Goal: Transaction & Acquisition: Purchase product/service

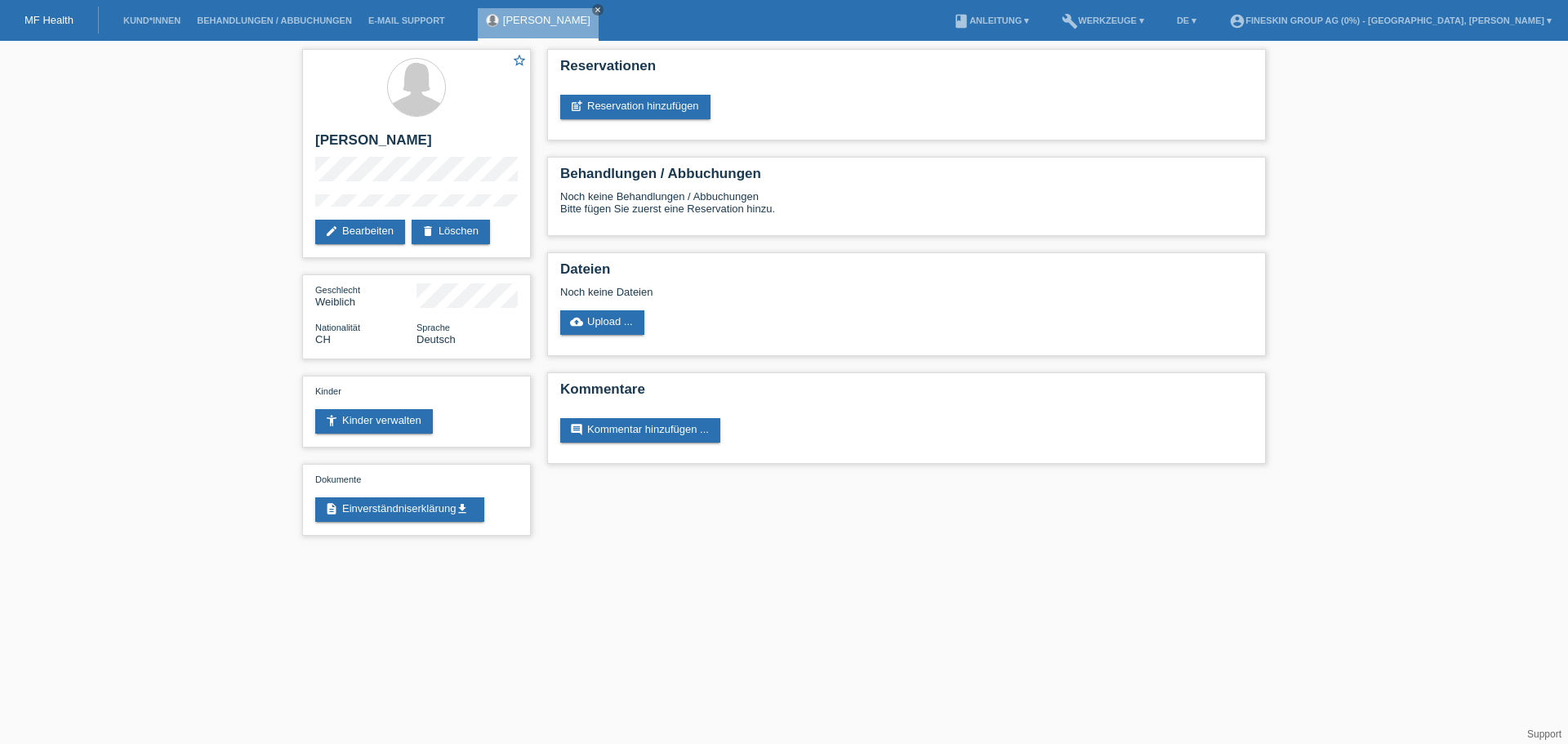
click at [35, 7] on div "MF Health" at bounding box center [49, 20] width 99 height 27
click at [38, 27] on div "MF Health" at bounding box center [49, 20] width 99 height 27
click at [37, 20] on link "MF Health" at bounding box center [49, 20] width 49 height 12
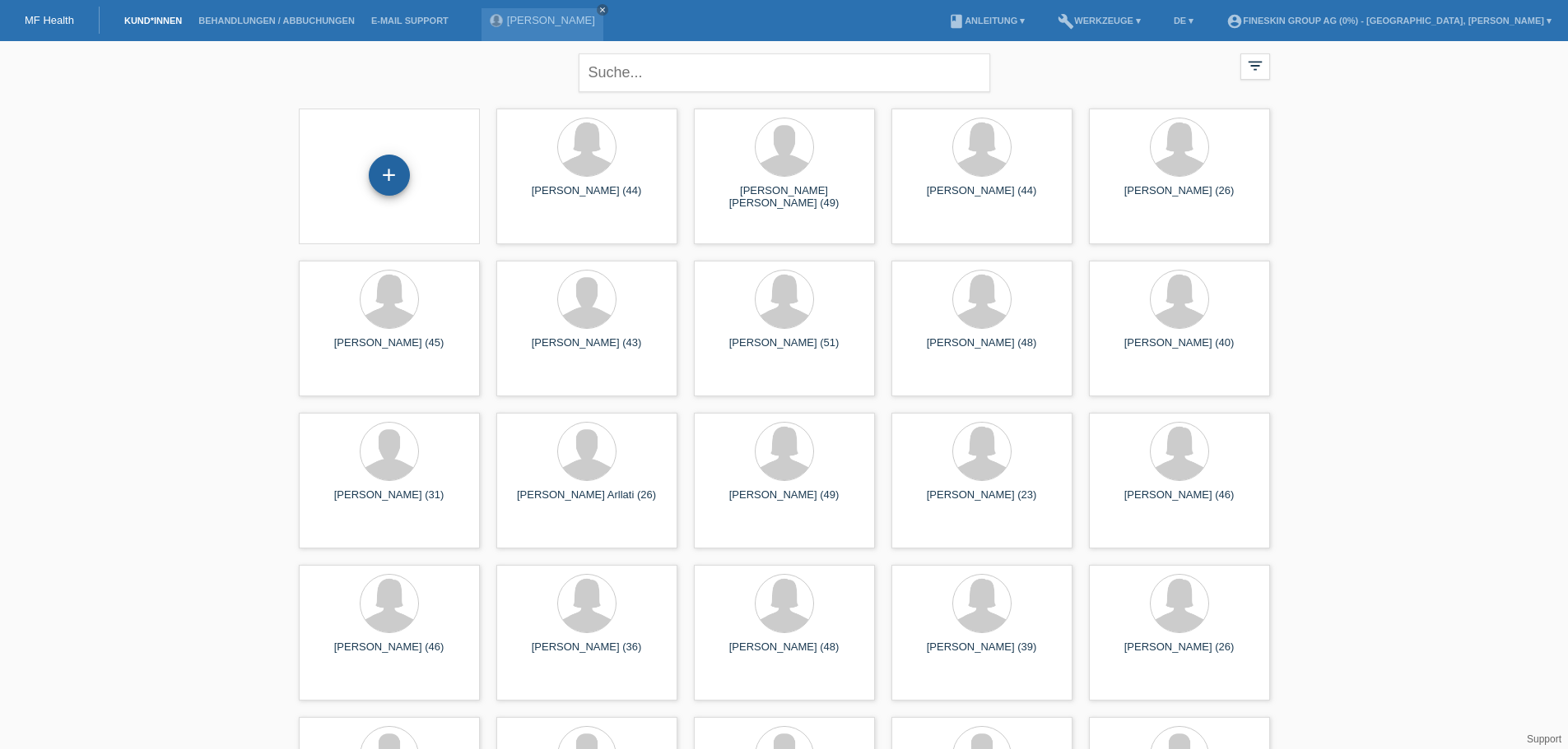
click at [391, 179] on div "+" at bounding box center [390, 176] width 42 height 42
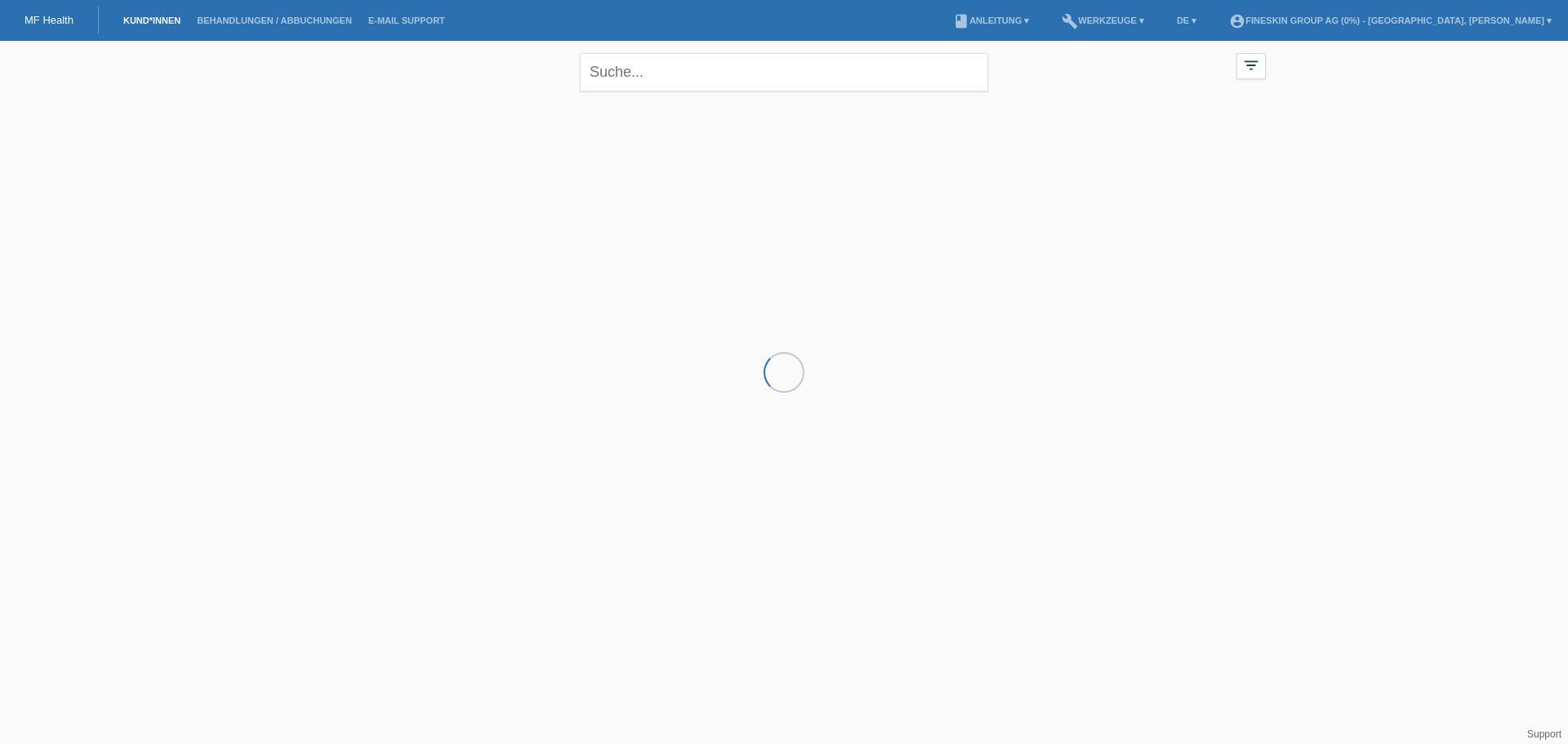
click at [46, 20] on link "MF Health" at bounding box center [49, 20] width 49 height 12
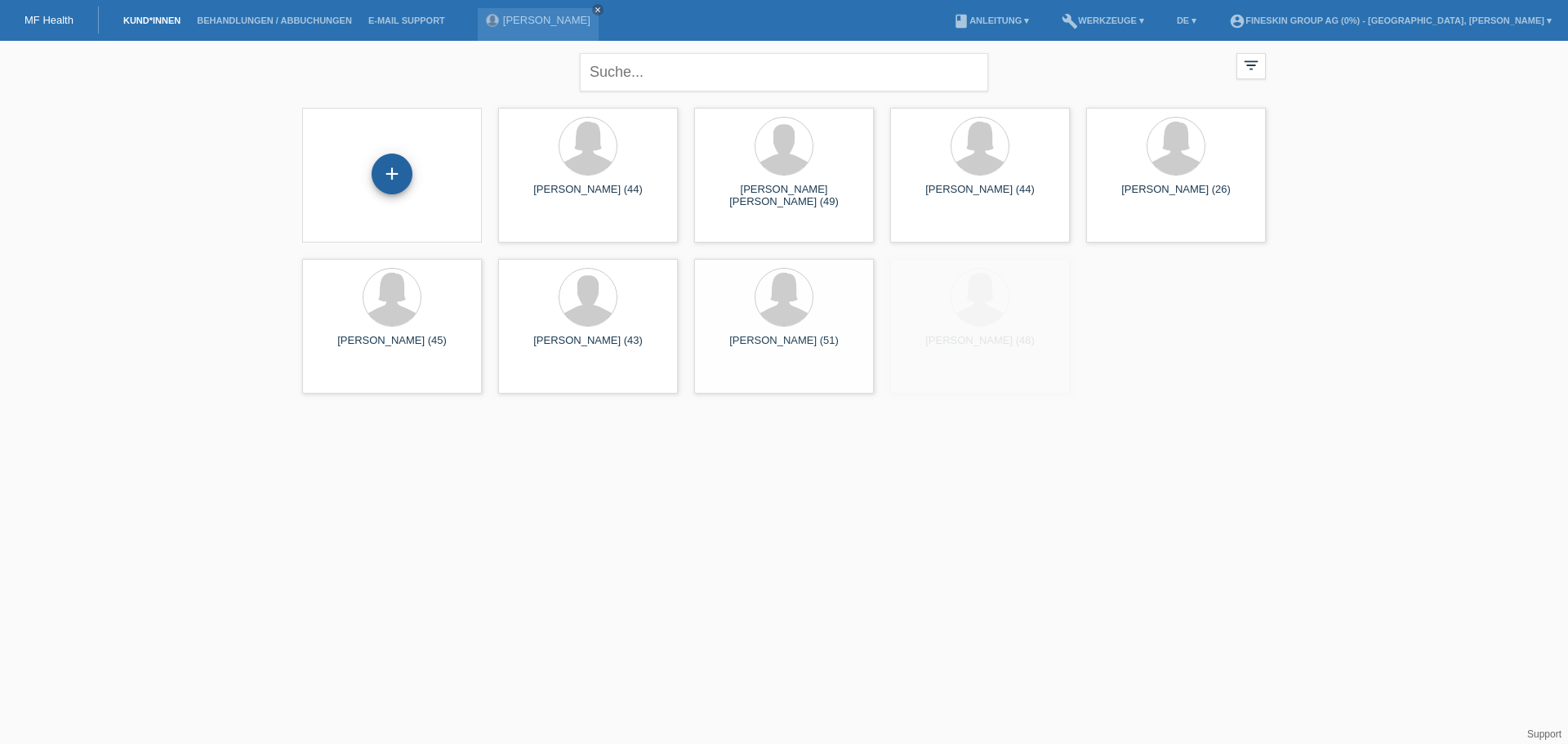
click at [402, 177] on div "+" at bounding box center [392, 175] width 41 height 41
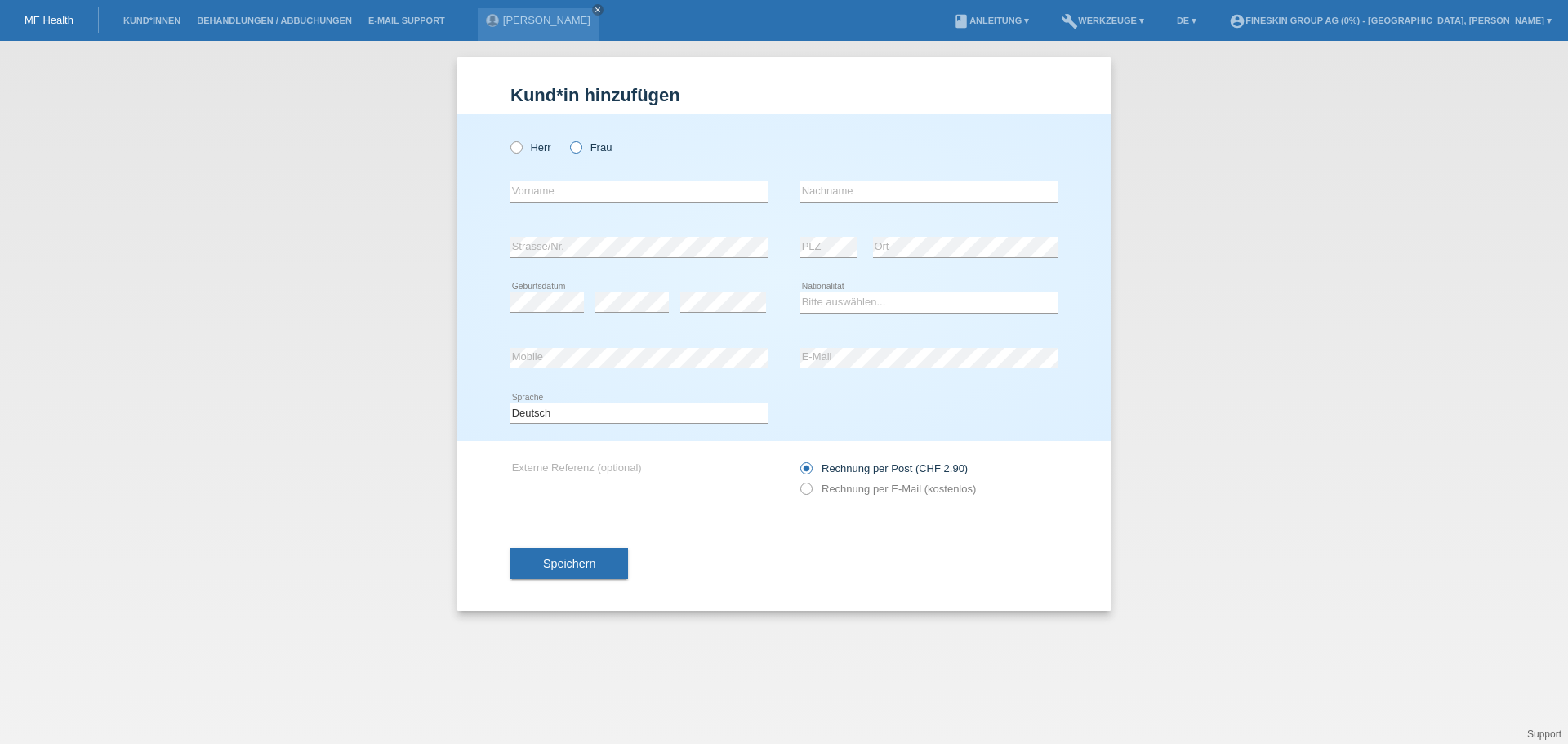
click at [568, 139] on icon at bounding box center [568, 139] width 0 height 0
click at [578, 147] on input "Frau" at bounding box center [575, 146] width 11 height 11
radio input "true"
click at [591, 193] on input "text" at bounding box center [639, 191] width 257 height 21
paste input "Rosemarie"
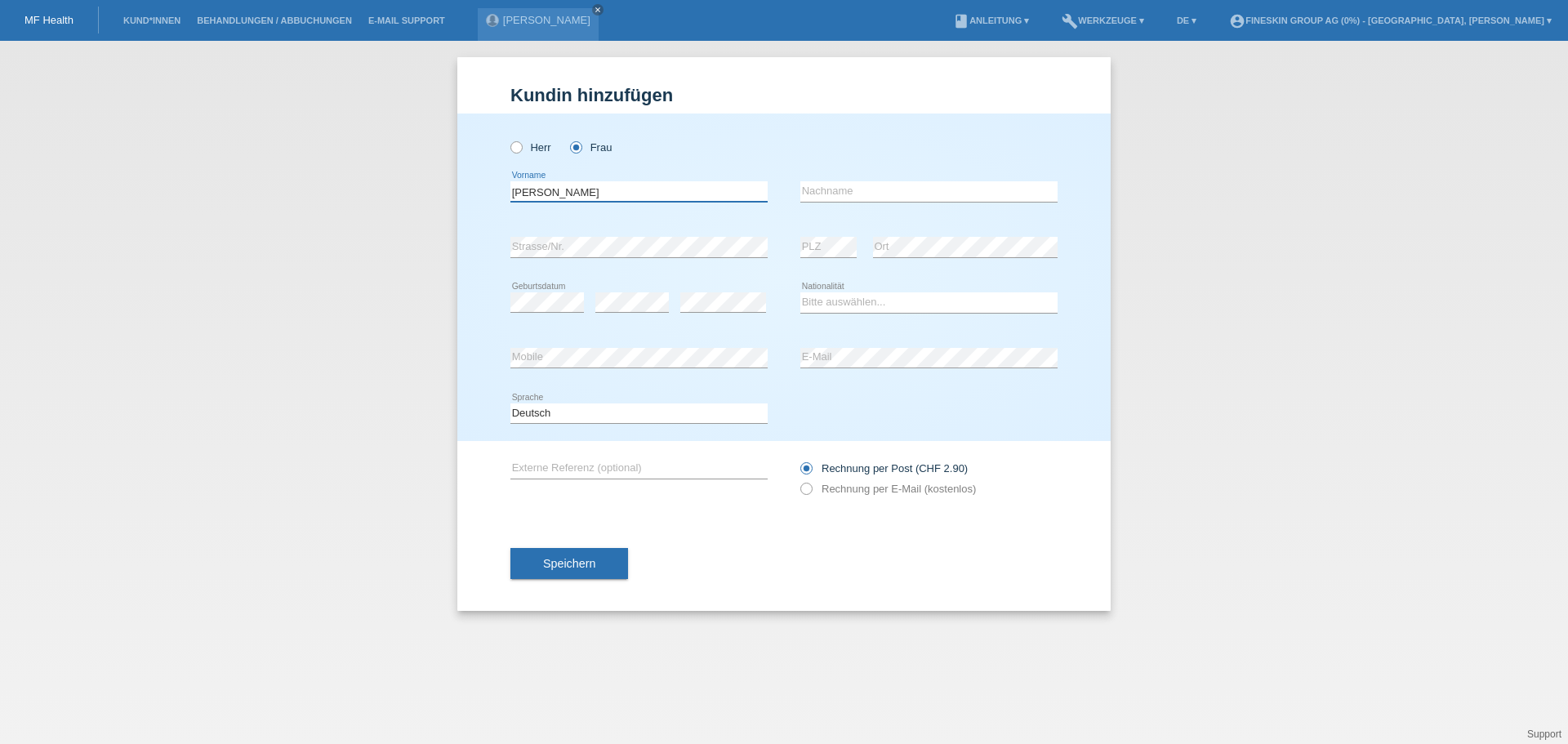
type input "Rosemarie"
click at [860, 195] on input "text" at bounding box center [929, 191] width 257 height 21
paste input "Bur-Luzi"
click at [821, 190] on input "Bur-Luzi" at bounding box center [929, 191] width 257 height 21
type input "Bur Luzi"
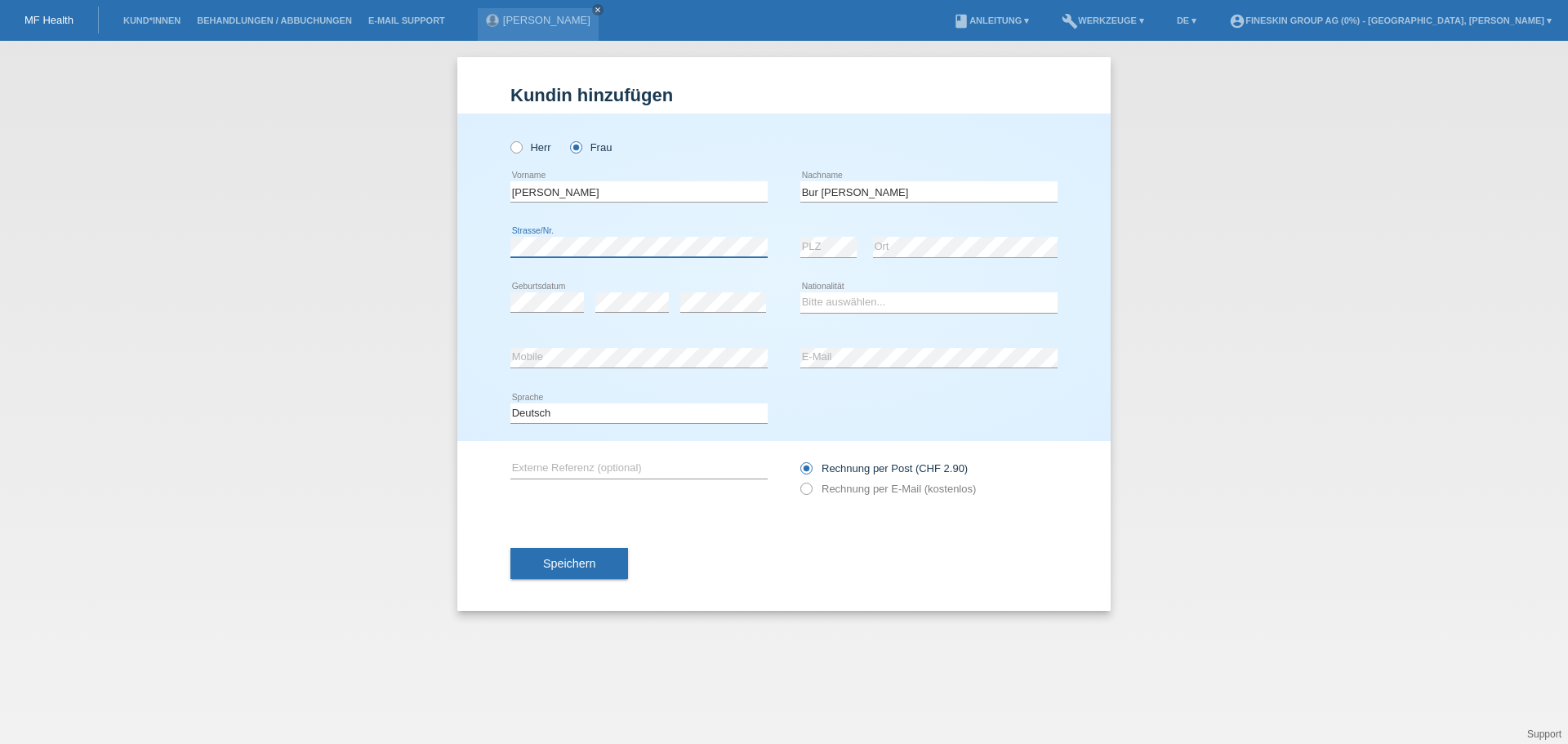
click at [451, 250] on div "Kund*in hinzufügen Kunde hinzufügen Kundin hinzufügen Herr Frau Rosemarie error…" at bounding box center [784, 393] width 1568 height 704
drag, startPoint x: 816, startPoint y: 304, endPoint x: 821, endPoint y: 311, distance: 8.6
click at [816, 304] on select "Bitte auswählen... Schweiz Deutschland Liechtenstein Österreich ------------ Af…" at bounding box center [929, 302] width 257 height 20
select select "CH"
click at [801, 292] on select "Bitte auswählen... Schweiz Deutschland Liechtenstein Österreich ------------ Af…" at bounding box center [929, 302] width 257 height 20
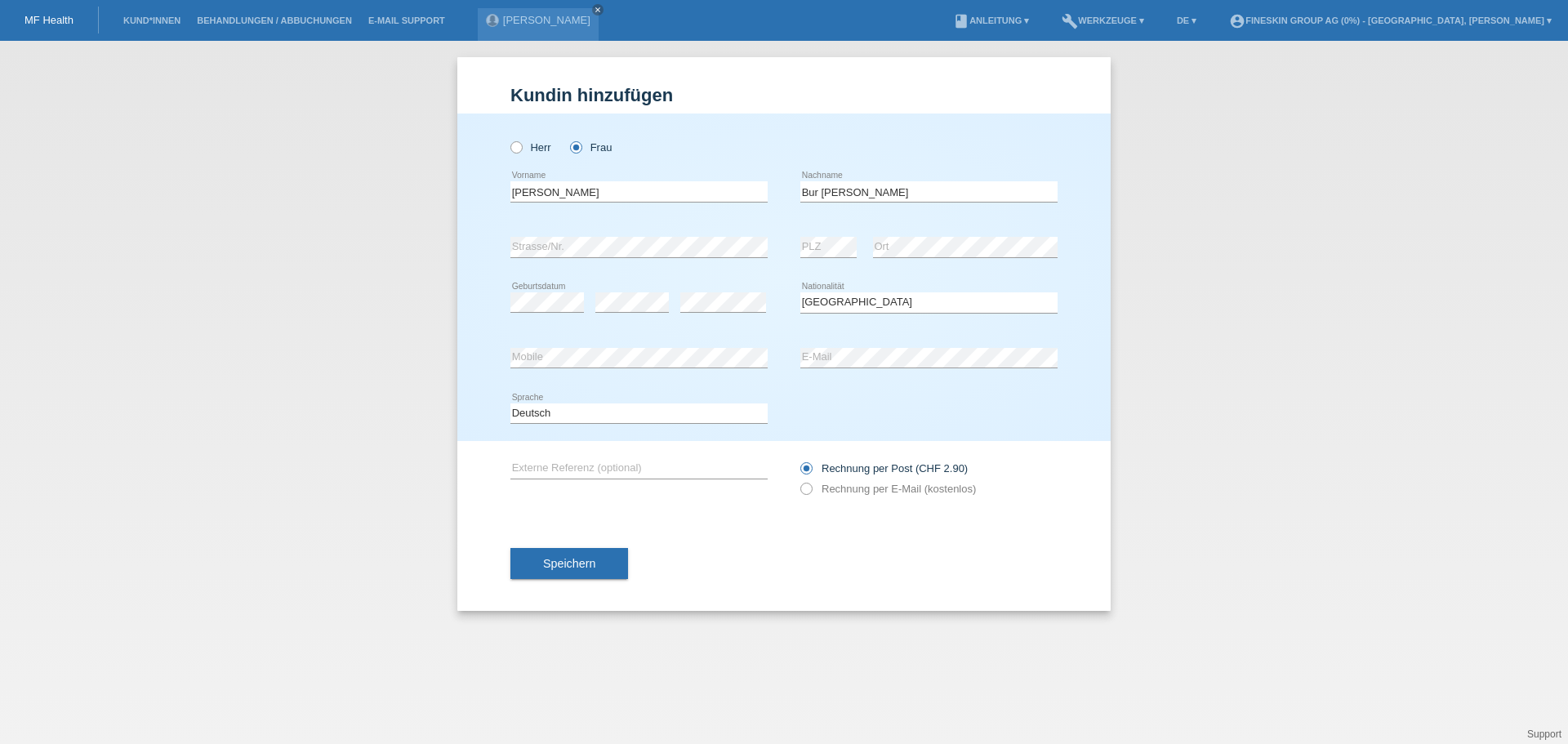
click at [609, 345] on div "error Mobile" at bounding box center [639, 358] width 257 height 56
click at [607, 564] on button "Speichern" at bounding box center [569, 564] width 118 height 31
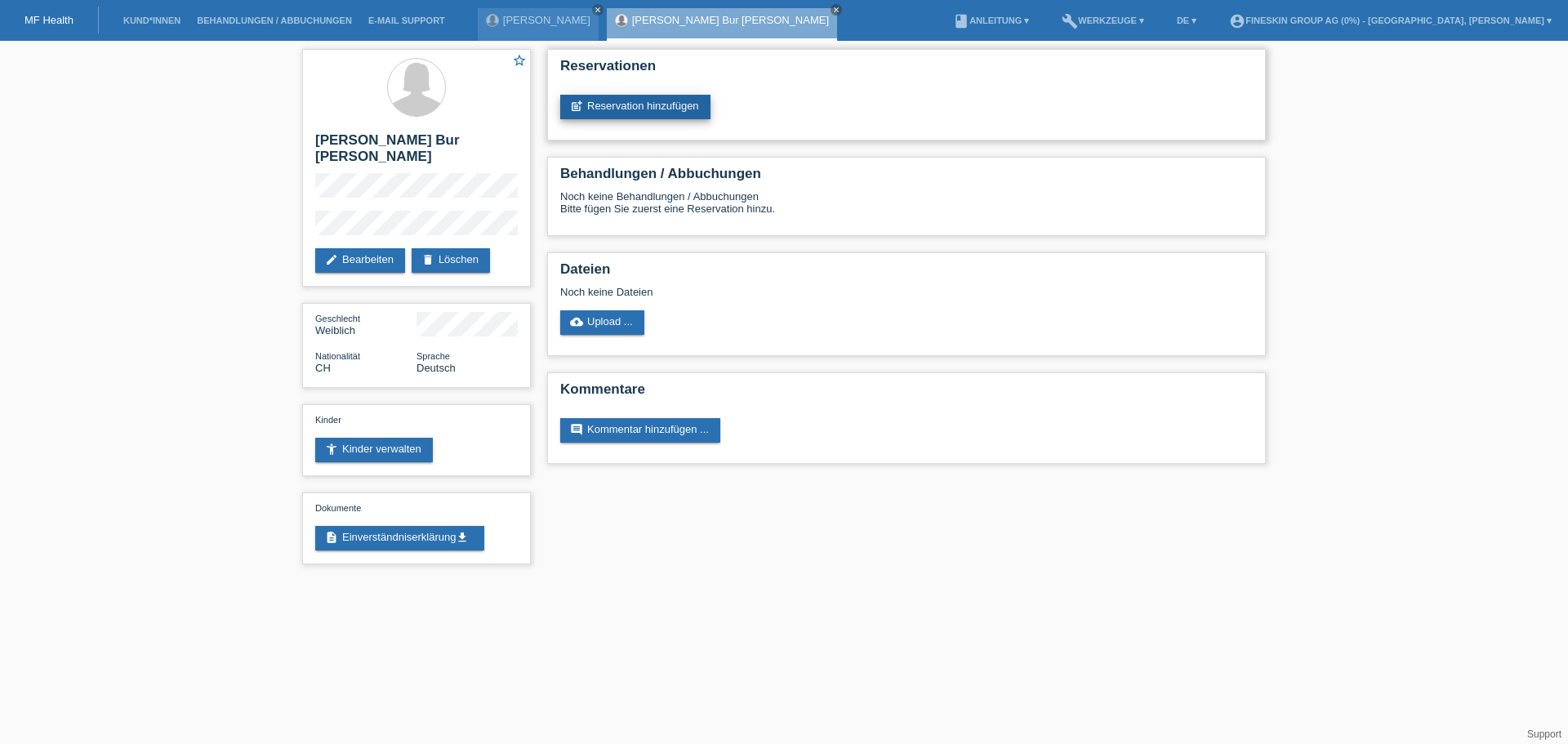
click at [682, 102] on link "post_add Reservation hinzufügen" at bounding box center [635, 107] width 150 height 25
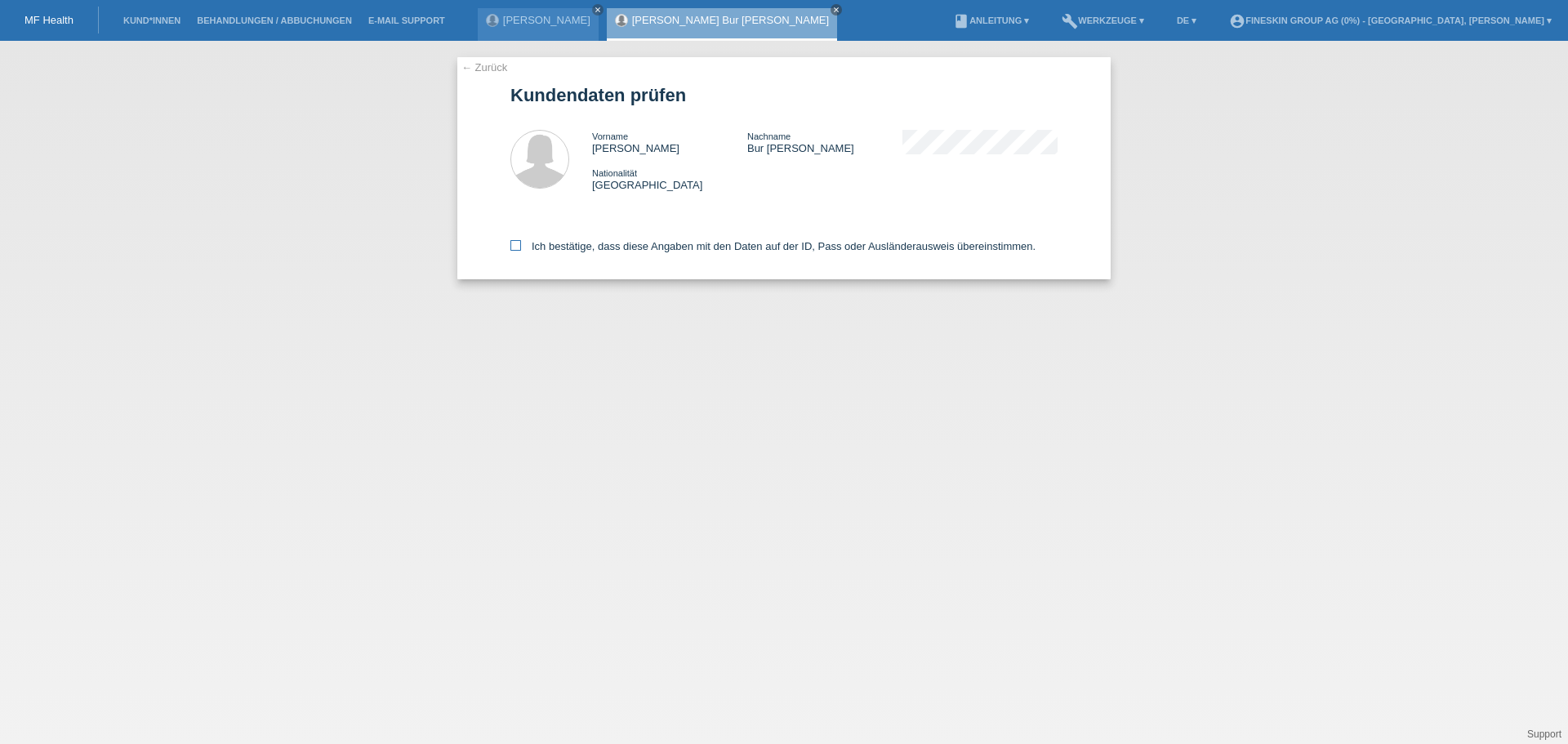
click at [675, 242] on label "Ich bestätige, dass diese Angaben mit den Daten auf der ID, Pass oder Ausländer…" at bounding box center [772, 246] width 525 height 12
click at [521, 242] on input "Ich bestätige, dass diese Angaben mit den Daten auf der ID, Pass oder Ausländer…" at bounding box center [515, 245] width 11 height 11
checkbox input "true"
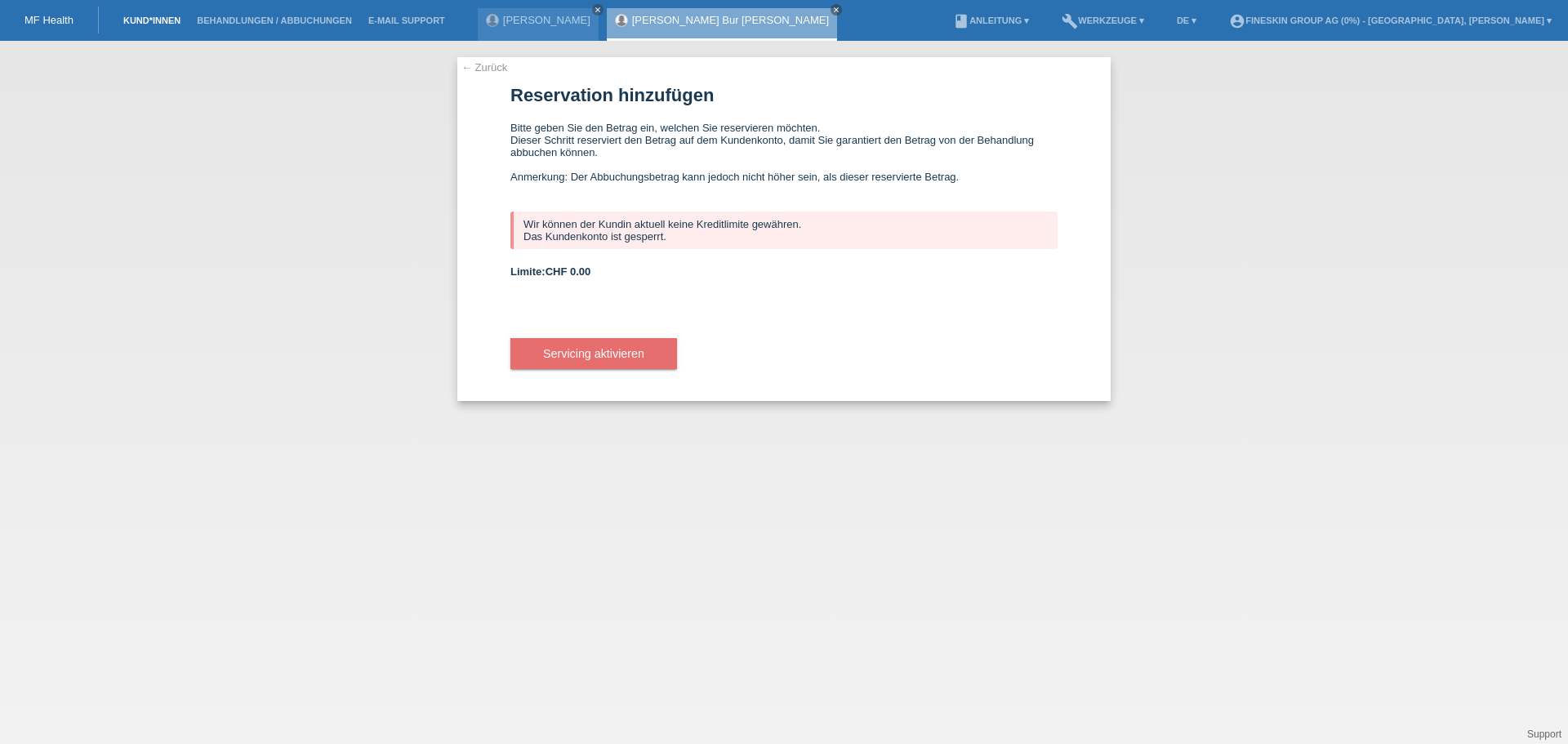
click at [152, 21] on link "Kund*innen" at bounding box center [151, 21] width 74 height 10
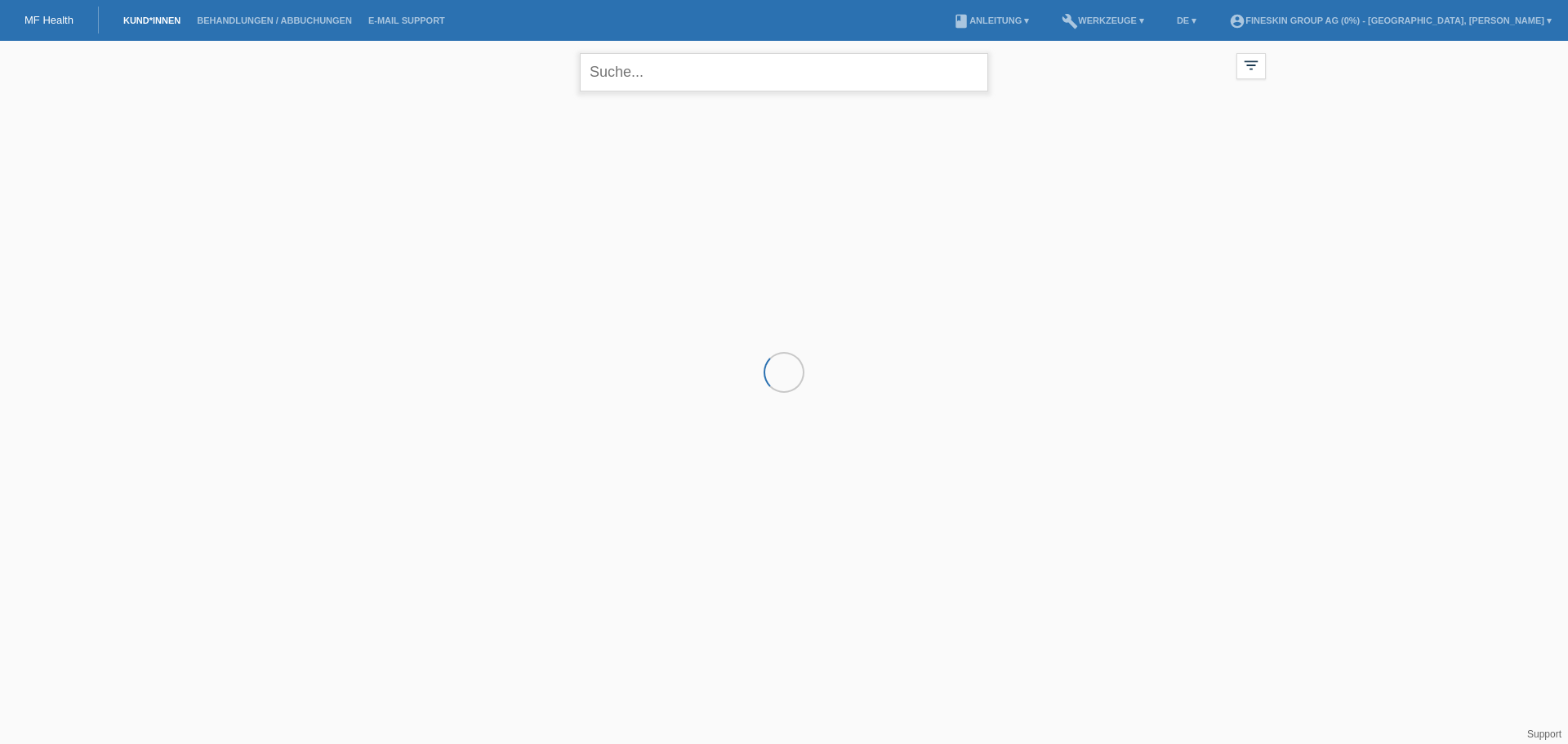
click at [626, 76] on input "text" at bounding box center [784, 72] width 408 height 38
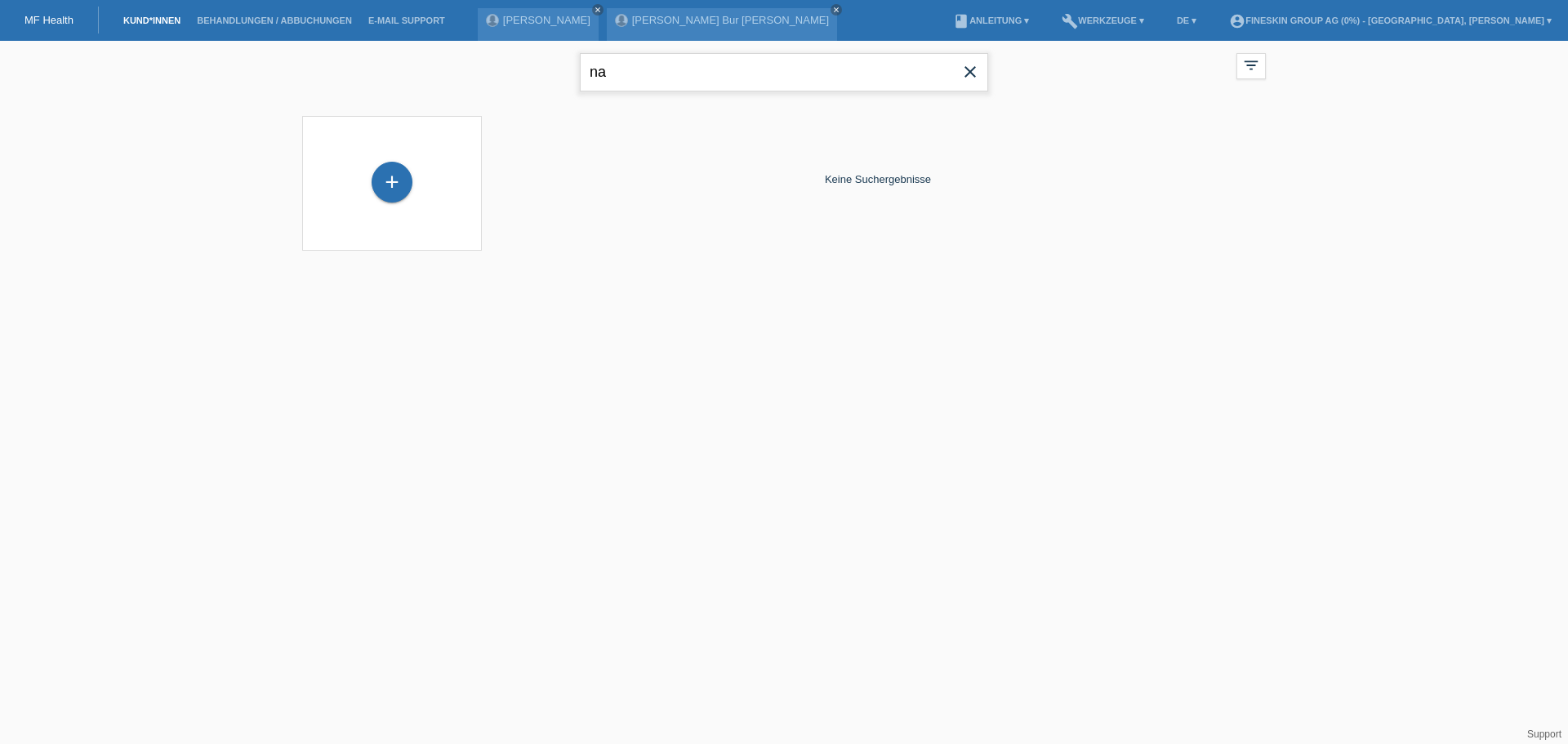
type input "n"
type input "saron"
click at [407, 187] on div "+" at bounding box center [392, 183] width 41 height 41
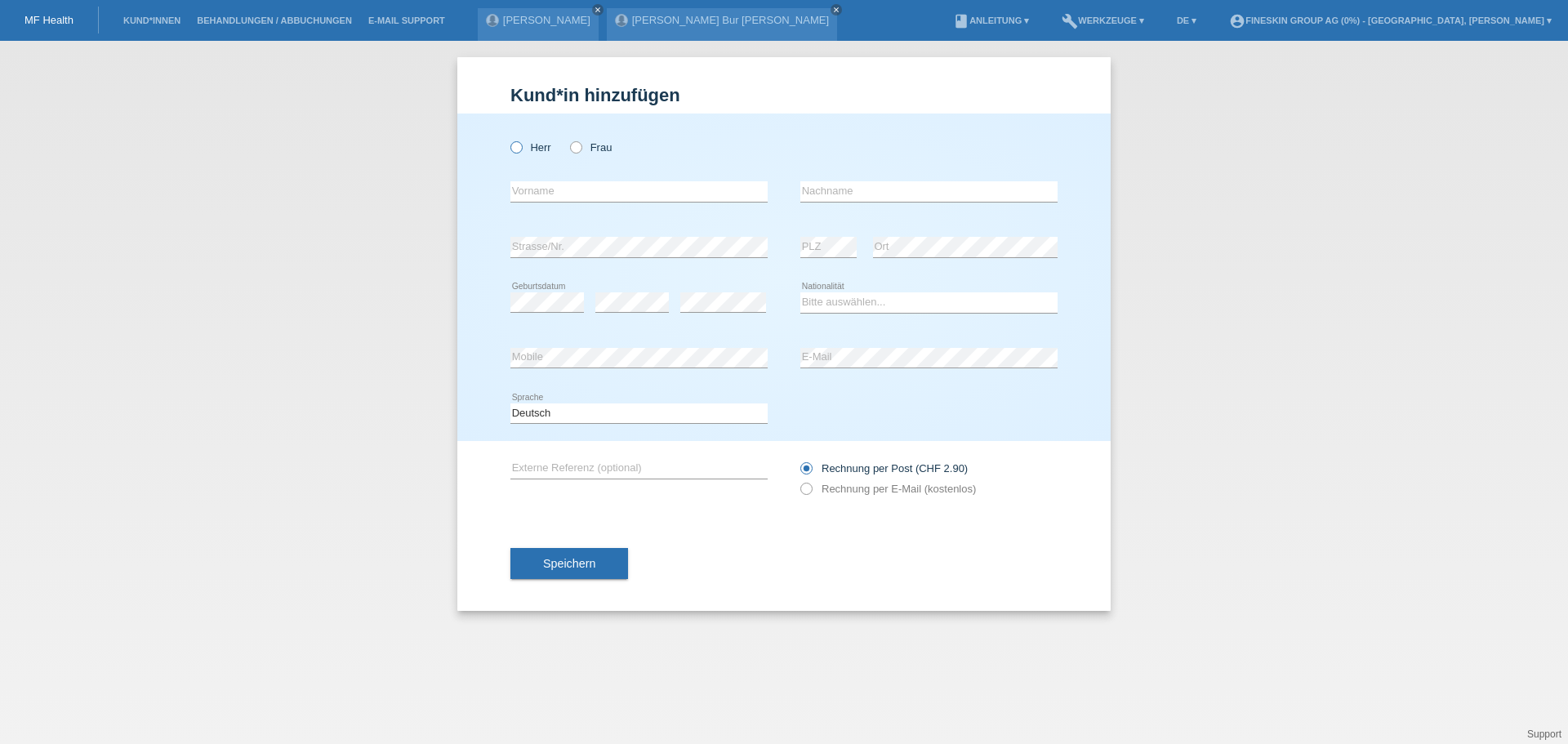
click at [544, 149] on label "Herr" at bounding box center [531, 147] width 41 height 12
click at [521, 149] on input "Herr" at bounding box center [515, 146] width 11 height 11
radio input "true"
click at [546, 181] on div "error Vorname" at bounding box center [639, 191] width 257 height 56
click at [550, 184] on input "text" at bounding box center [639, 191] width 257 height 21
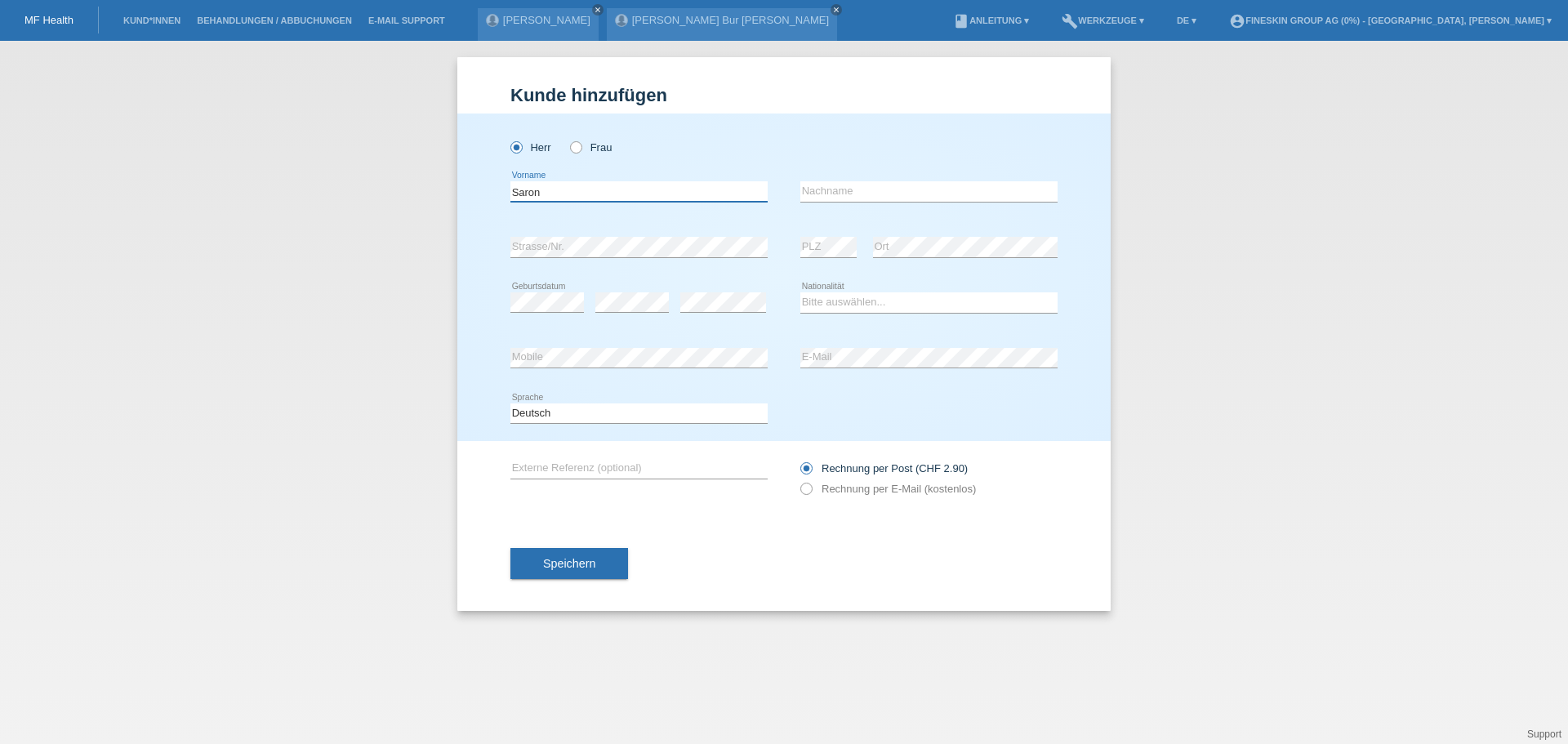
type input "Saron"
type input "Nadesu"
click at [563, 367] on div "error Mobile" at bounding box center [639, 359] width 257 height 22
drag, startPoint x: 833, startPoint y: 302, endPoint x: 833, endPoint y: 311, distance: 9.0
click at [833, 302] on select "Bitte auswählen... [GEOGRAPHIC_DATA] [GEOGRAPHIC_DATA] [GEOGRAPHIC_DATA] [GEOGR…" at bounding box center [929, 302] width 257 height 20
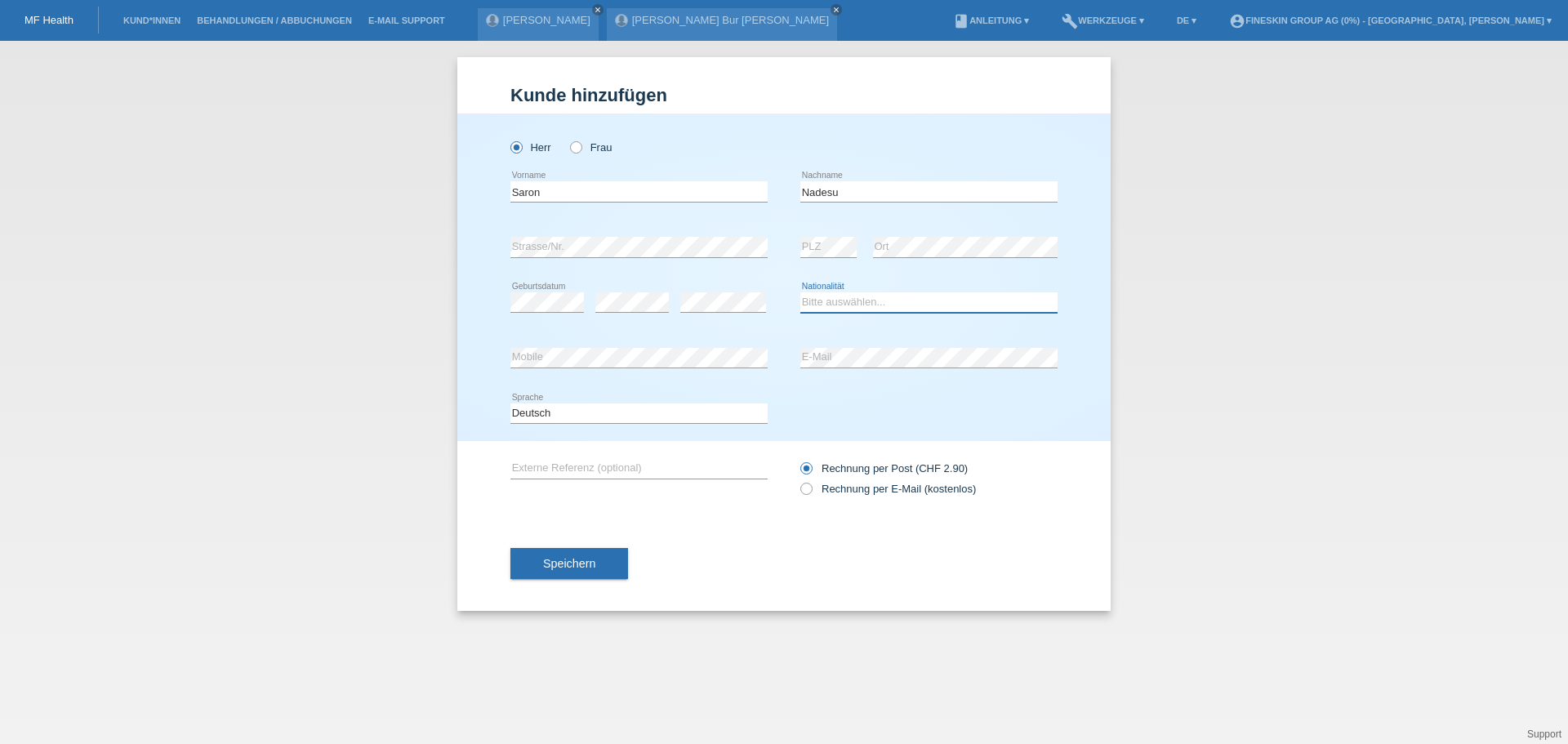
select select "CH"
click at [801, 292] on select "Bitte auswählen... [GEOGRAPHIC_DATA] [GEOGRAPHIC_DATA] [GEOGRAPHIC_DATA] [GEOGR…" at bounding box center [929, 302] width 257 height 20
click at [792, 249] on div "error Strasse/Nr. error PLZ error Ort" at bounding box center [784, 247] width 548 height 56
click at [585, 567] on span "Speichern" at bounding box center [569, 563] width 52 height 13
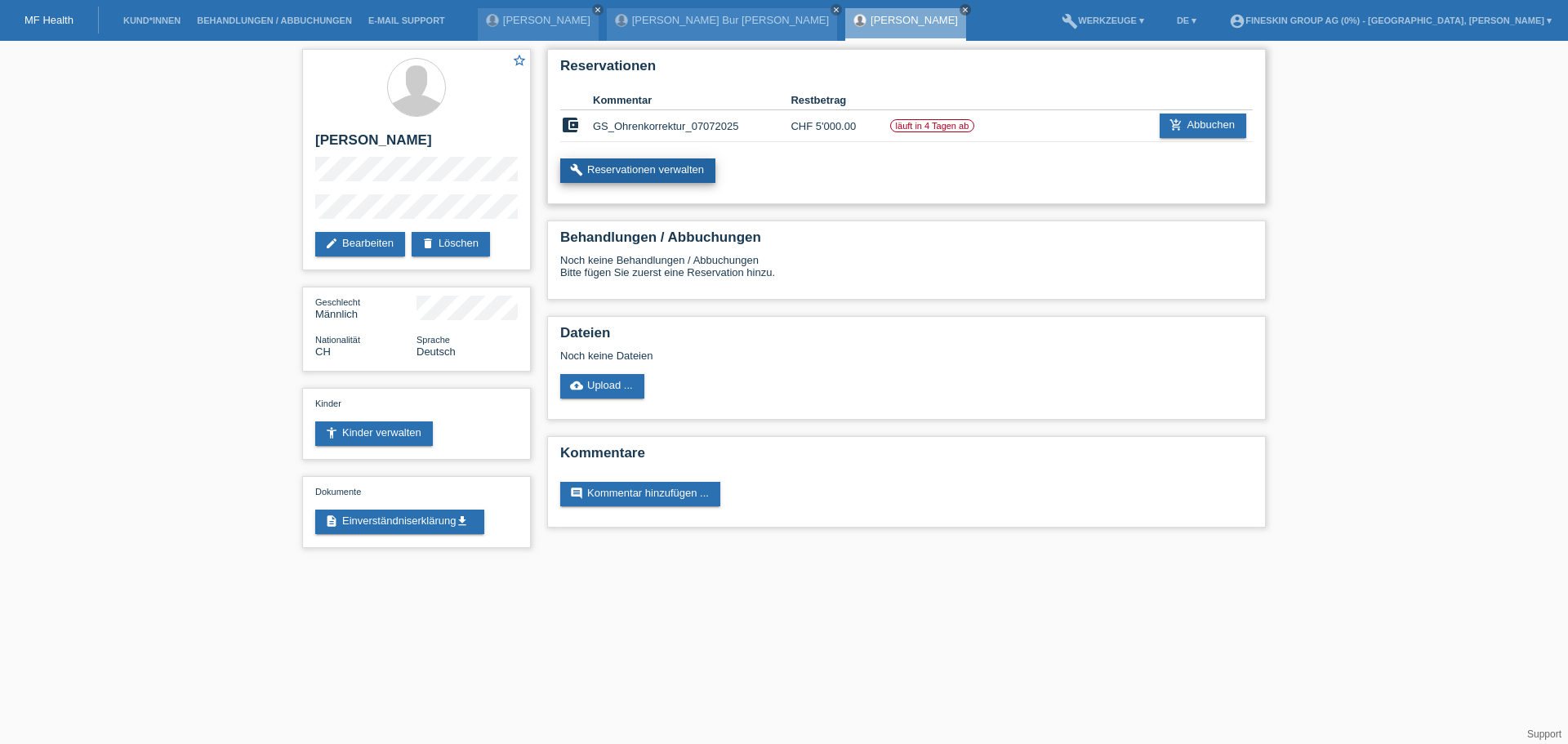
click at [652, 173] on link "build Reservationen verwalten" at bounding box center [638, 170] width 155 height 25
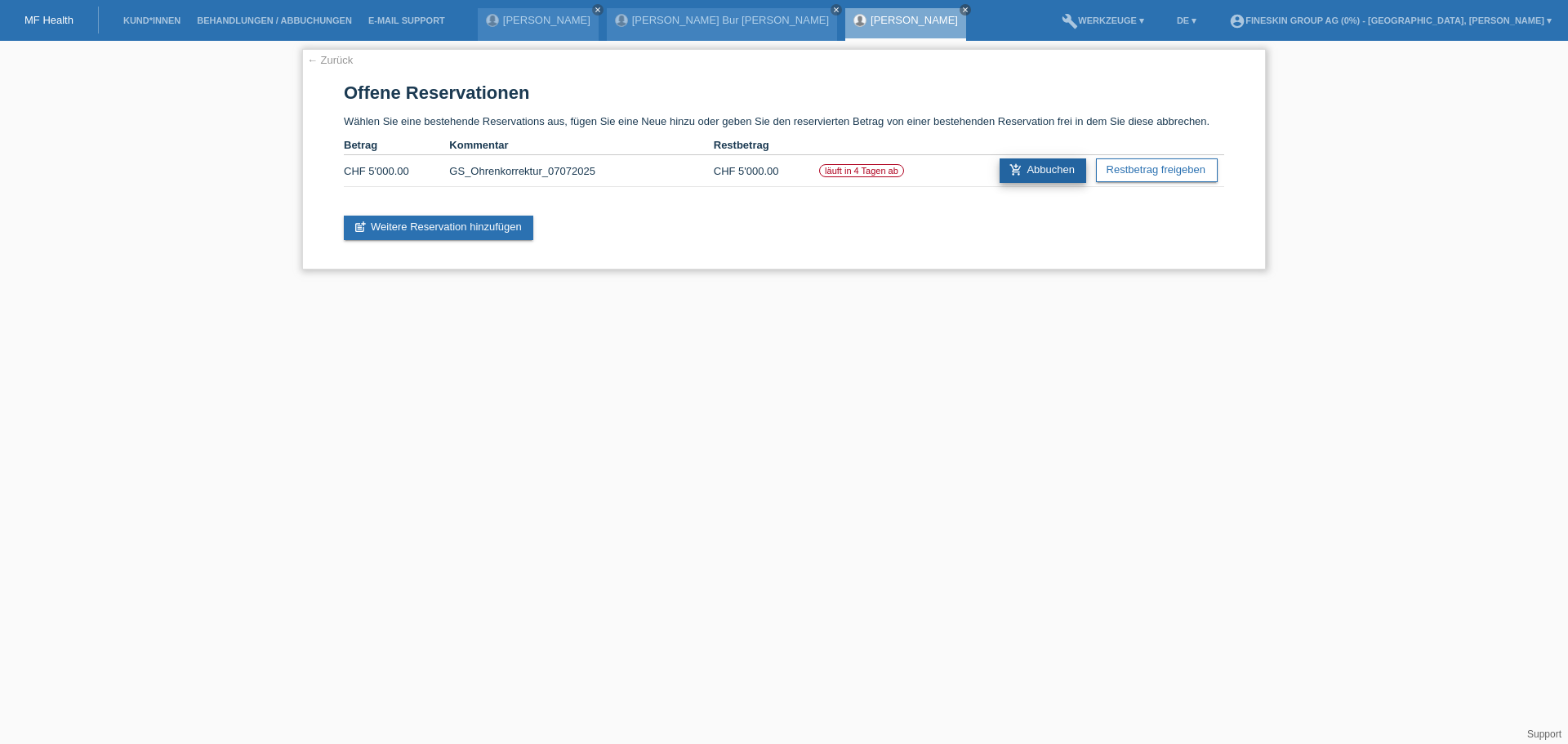
click at [1050, 171] on link "add_shopping_cart Abbuchen" at bounding box center [1043, 170] width 86 height 25
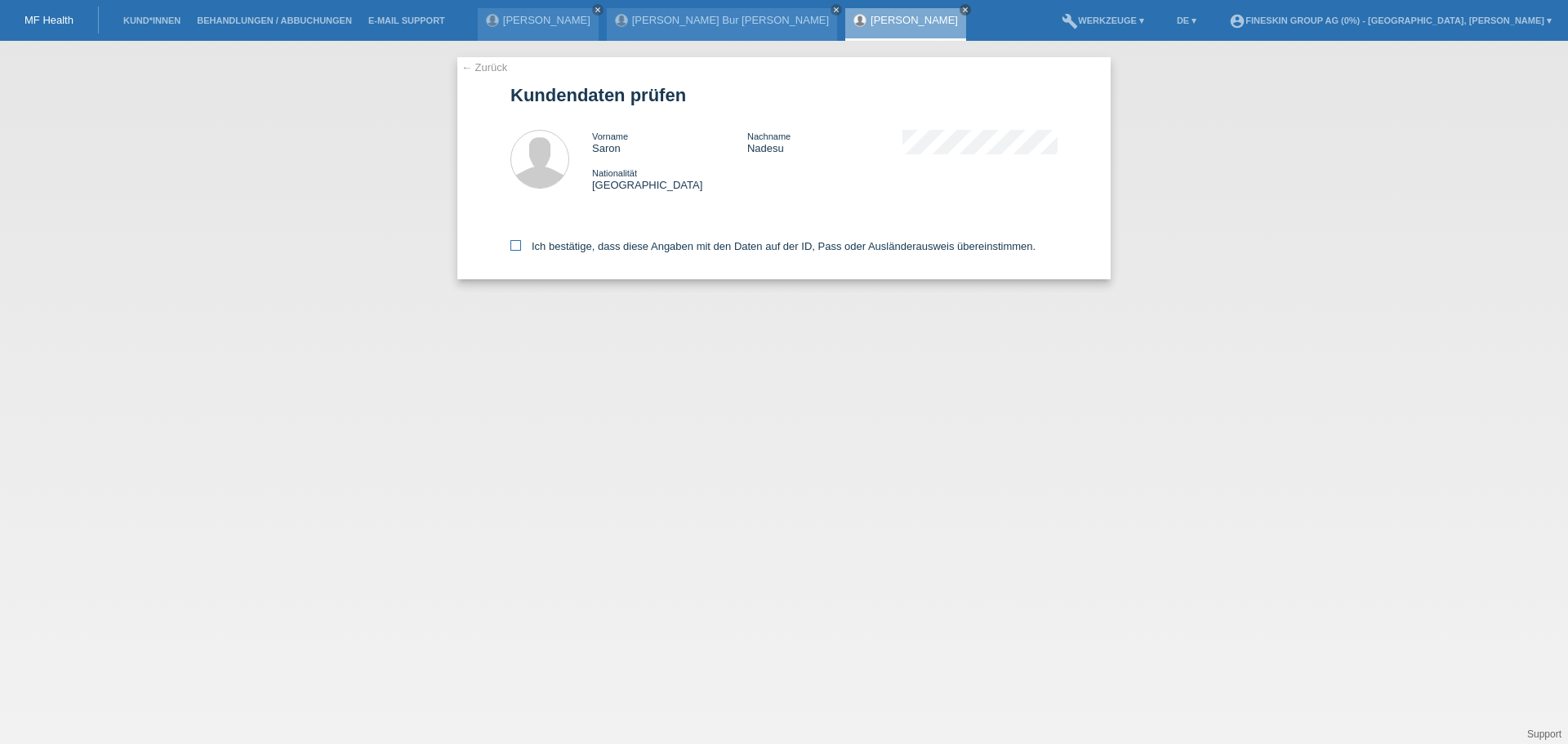
click at [630, 246] on label "Ich bestätige, dass diese Angaben mit den Daten auf der ID, Pass oder Ausländer…" at bounding box center [772, 246] width 525 height 12
click at [521, 246] on input "Ich bestätige, dass diese Angaben mit den Daten auf der ID, Pass oder Ausländer…" at bounding box center [515, 245] width 11 height 11
checkbox input "true"
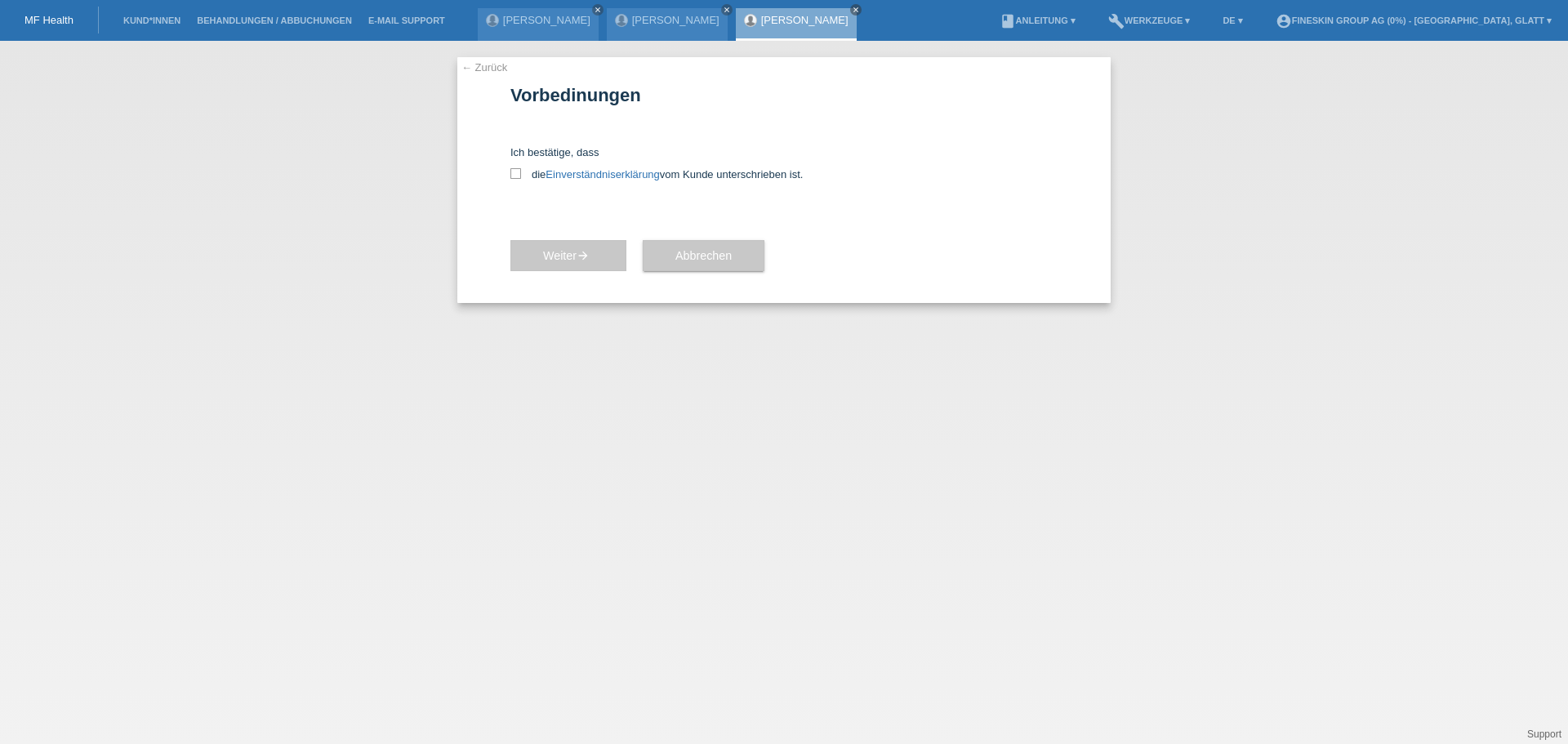
click at [506, 171] on div "← Zurück Vorbedinungen Ich bestätige, dass die Einverständniserklärung vom Kund…" at bounding box center [784, 180] width 653 height 246
click at [519, 178] on icon at bounding box center [515, 173] width 11 height 11
click at [519, 178] on input "die Einverständniserklärung vom Kunde unterschrieben ist." at bounding box center [515, 173] width 11 height 11
checkbox input "true"
click at [561, 247] on button "Weiter arrow_forward" at bounding box center [568, 256] width 116 height 31
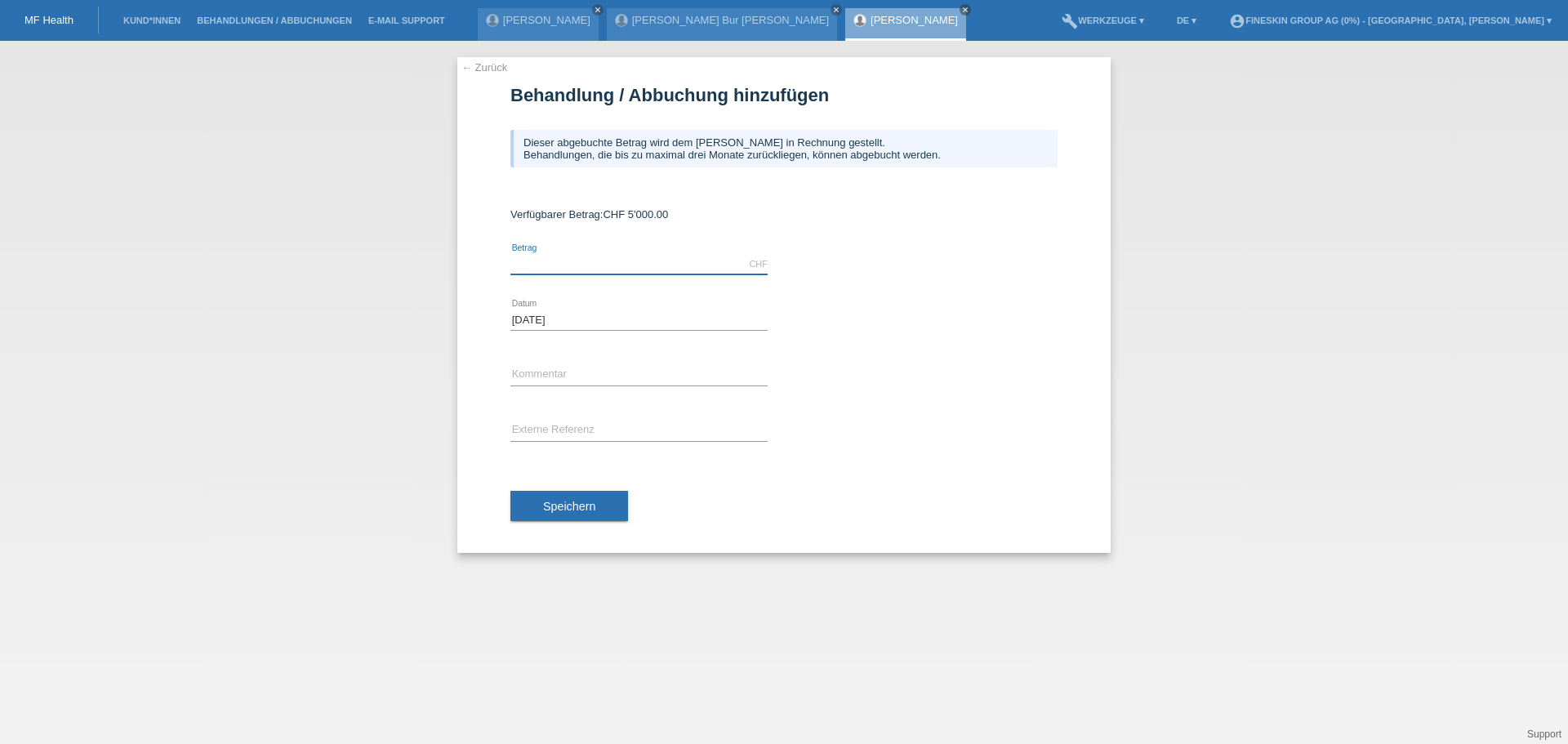
click at [557, 270] on input "text" at bounding box center [639, 264] width 257 height 21
type input "4790.00"
click at [567, 374] on input "text" at bounding box center [639, 375] width 257 height 21
type input "g"
type input "GS_Ohrenkorrektur_01102025"
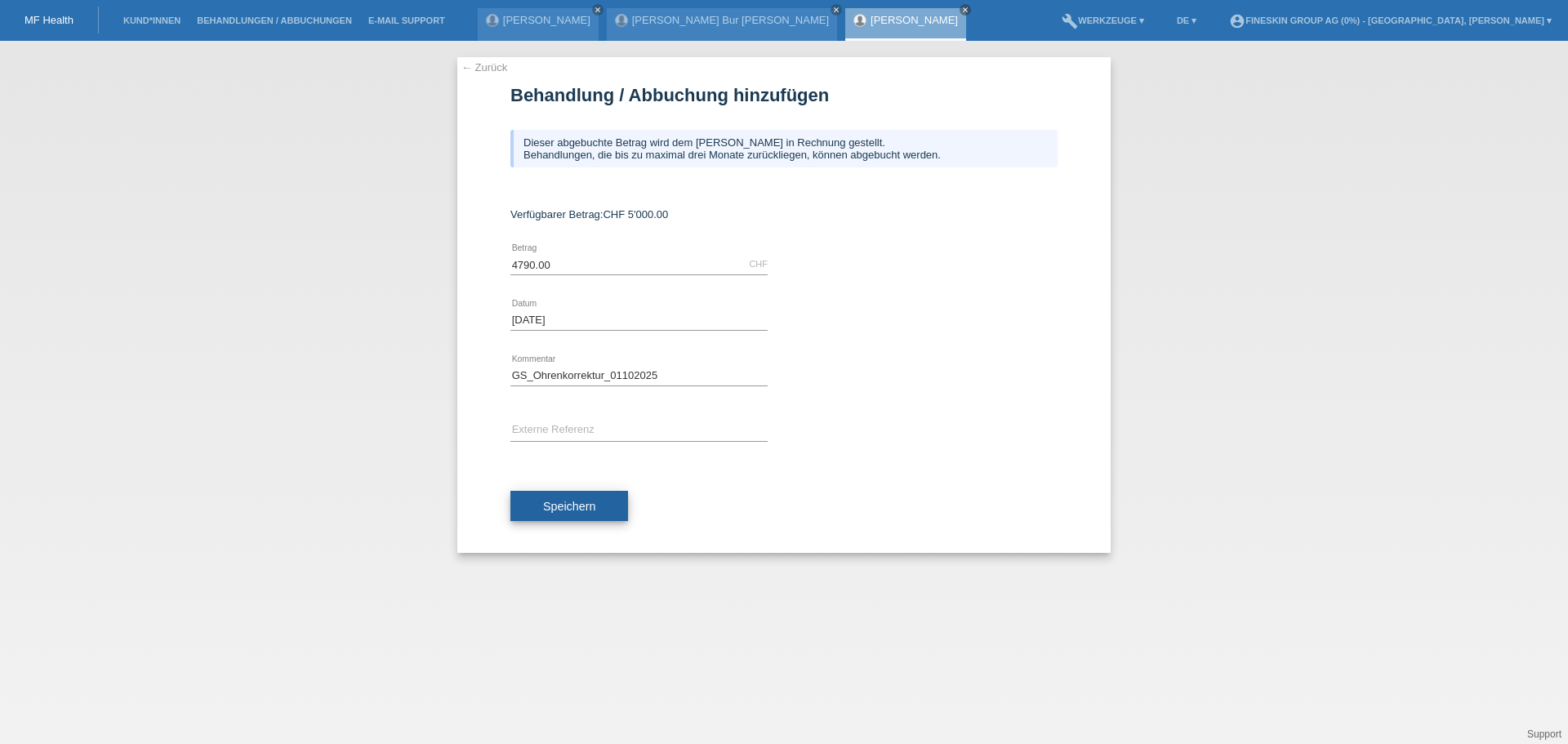
click at [568, 505] on span "Speichern" at bounding box center [569, 505] width 52 height 13
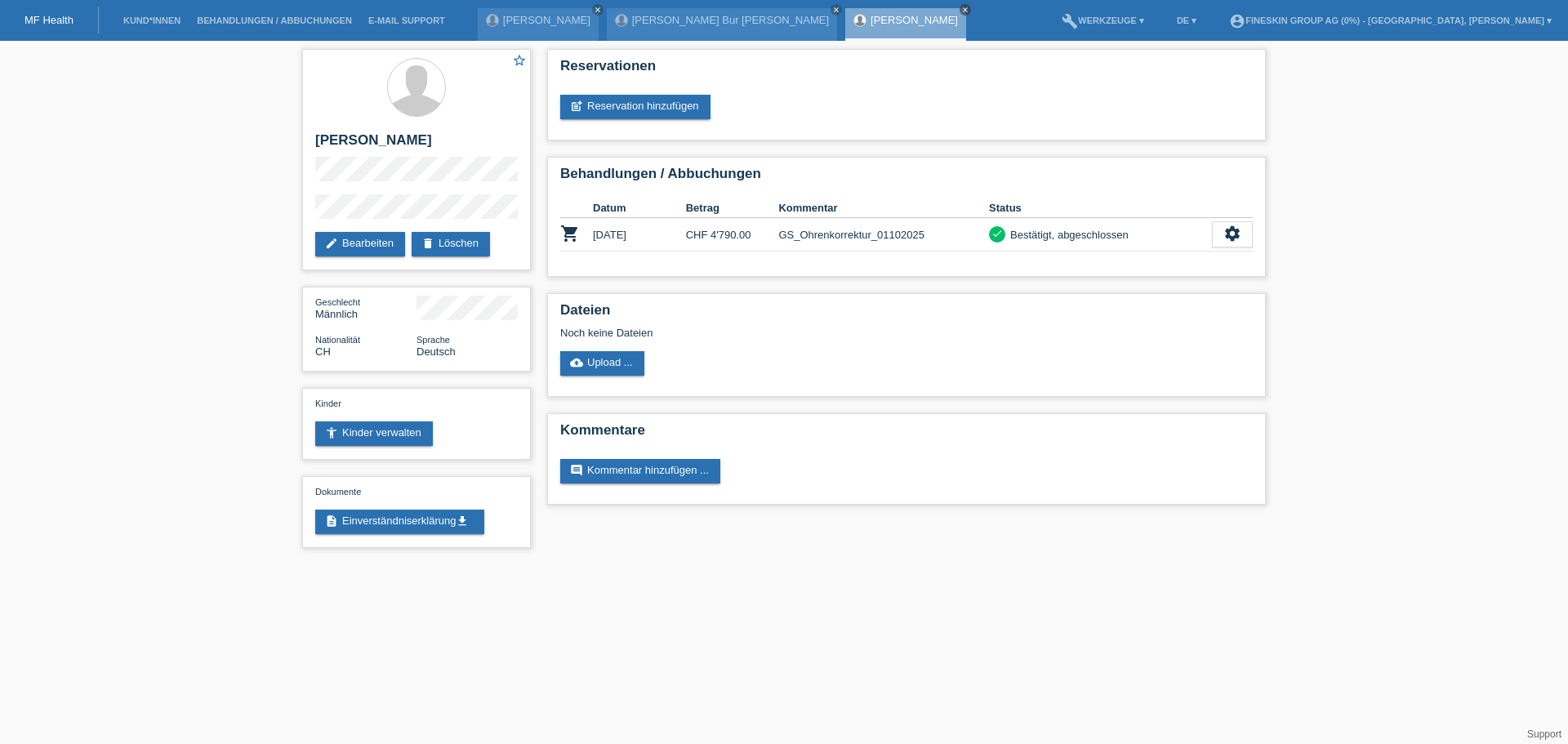
click at [962, 13] on icon "close" at bounding box center [966, 10] width 8 height 8
click at [832, 10] on icon "close" at bounding box center [836, 10] width 8 height 8
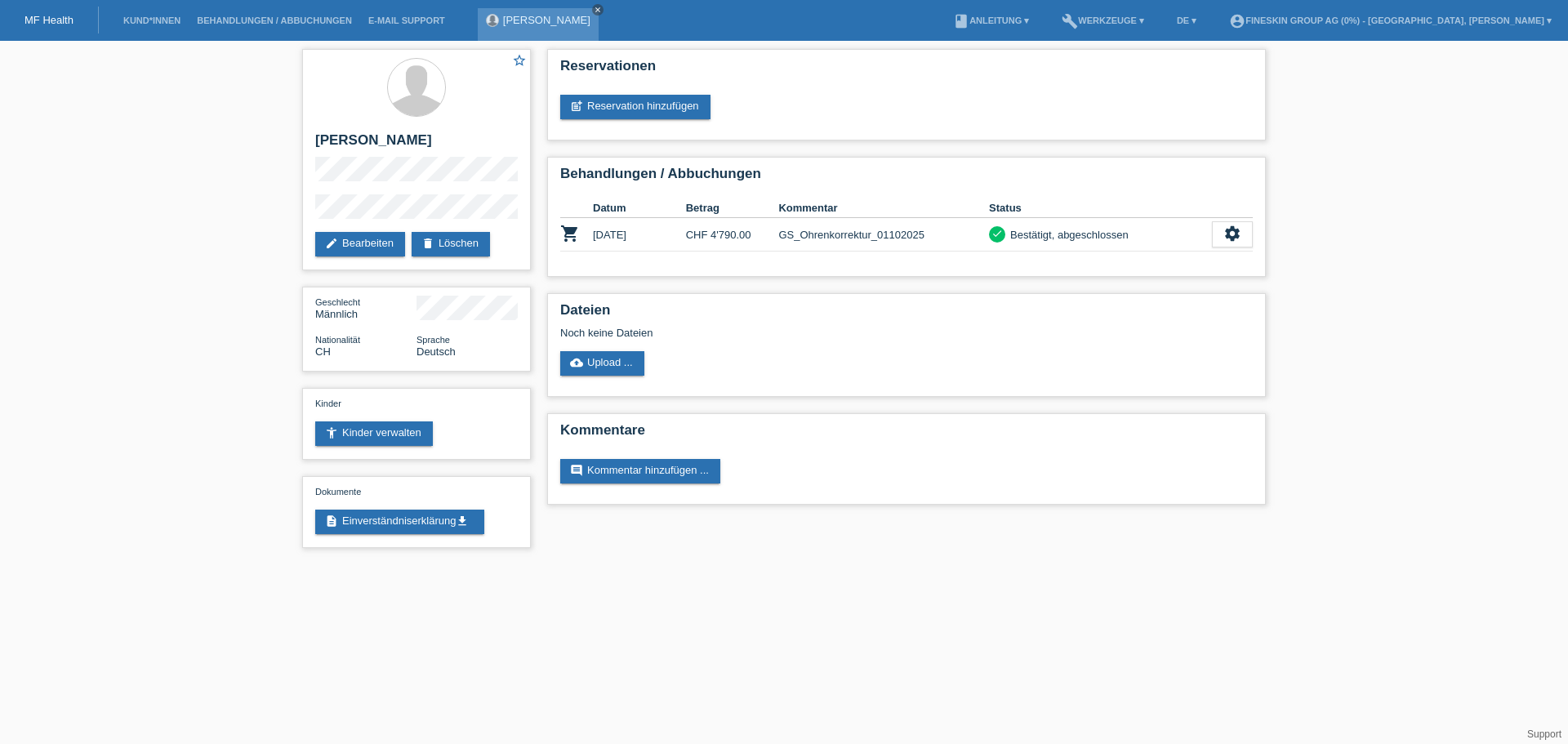
click at [594, 6] on icon "close" at bounding box center [598, 10] width 8 height 8
click at [155, 30] on li "Kund*innen" at bounding box center [151, 21] width 74 height 41
click at [155, 23] on link "Kund*innen" at bounding box center [151, 21] width 74 height 10
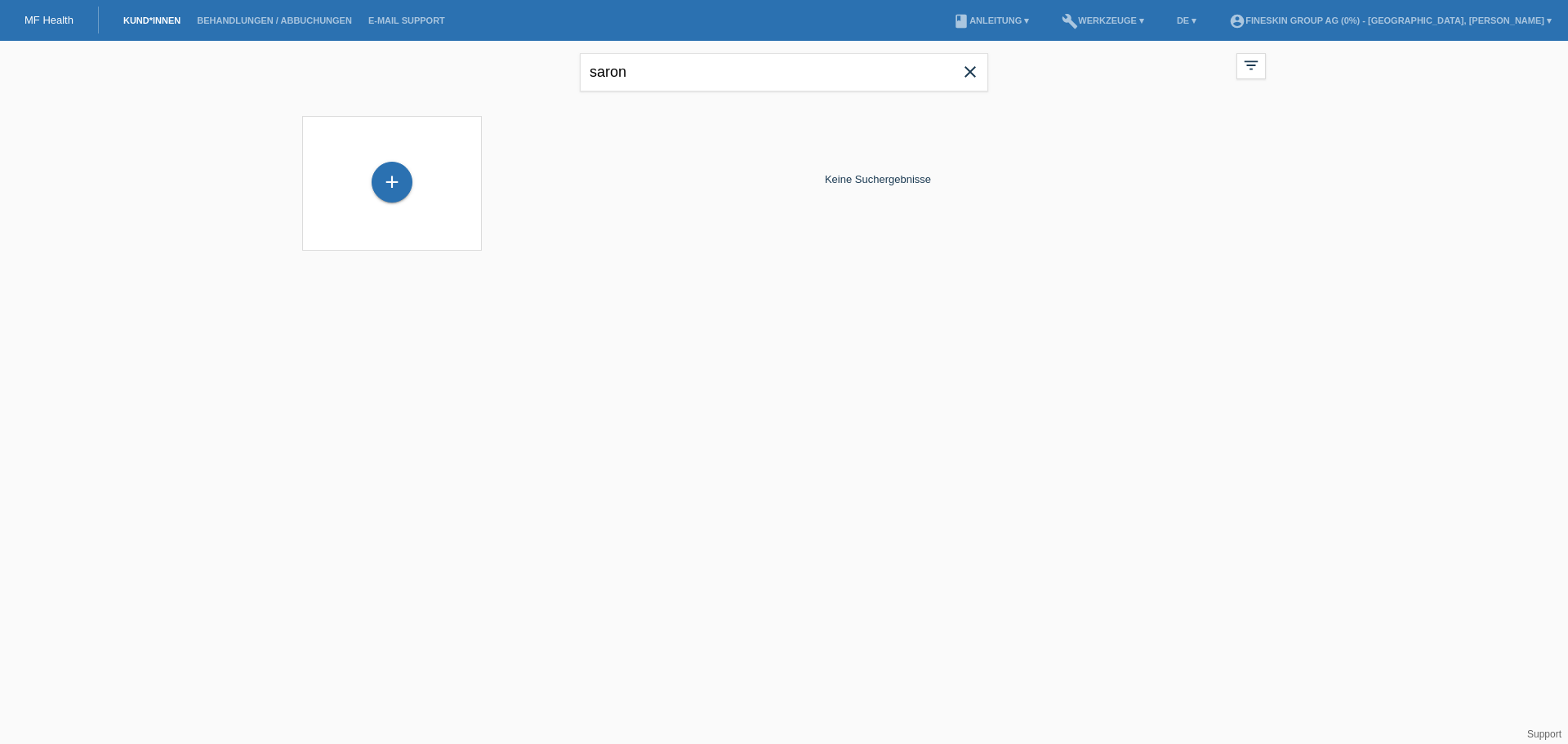
click at [970, 71] on icon "close" at bounding box center [970, 72] width 20 height 20
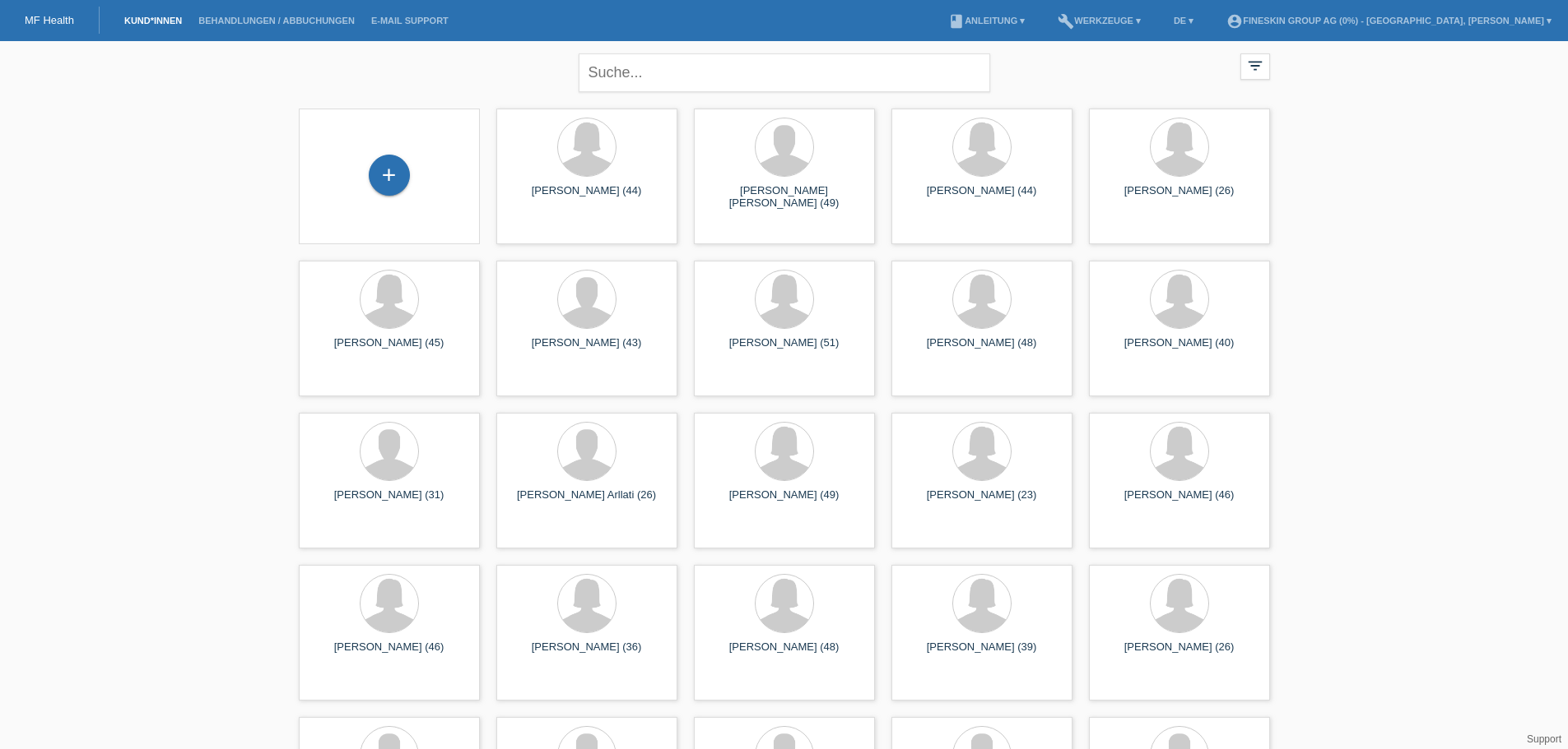
click at [66, 20] on link "MF Health" at bounding box center [49, 20] width 49 height 12
